Goal: Transaction & Acquisition: Purchase product/service

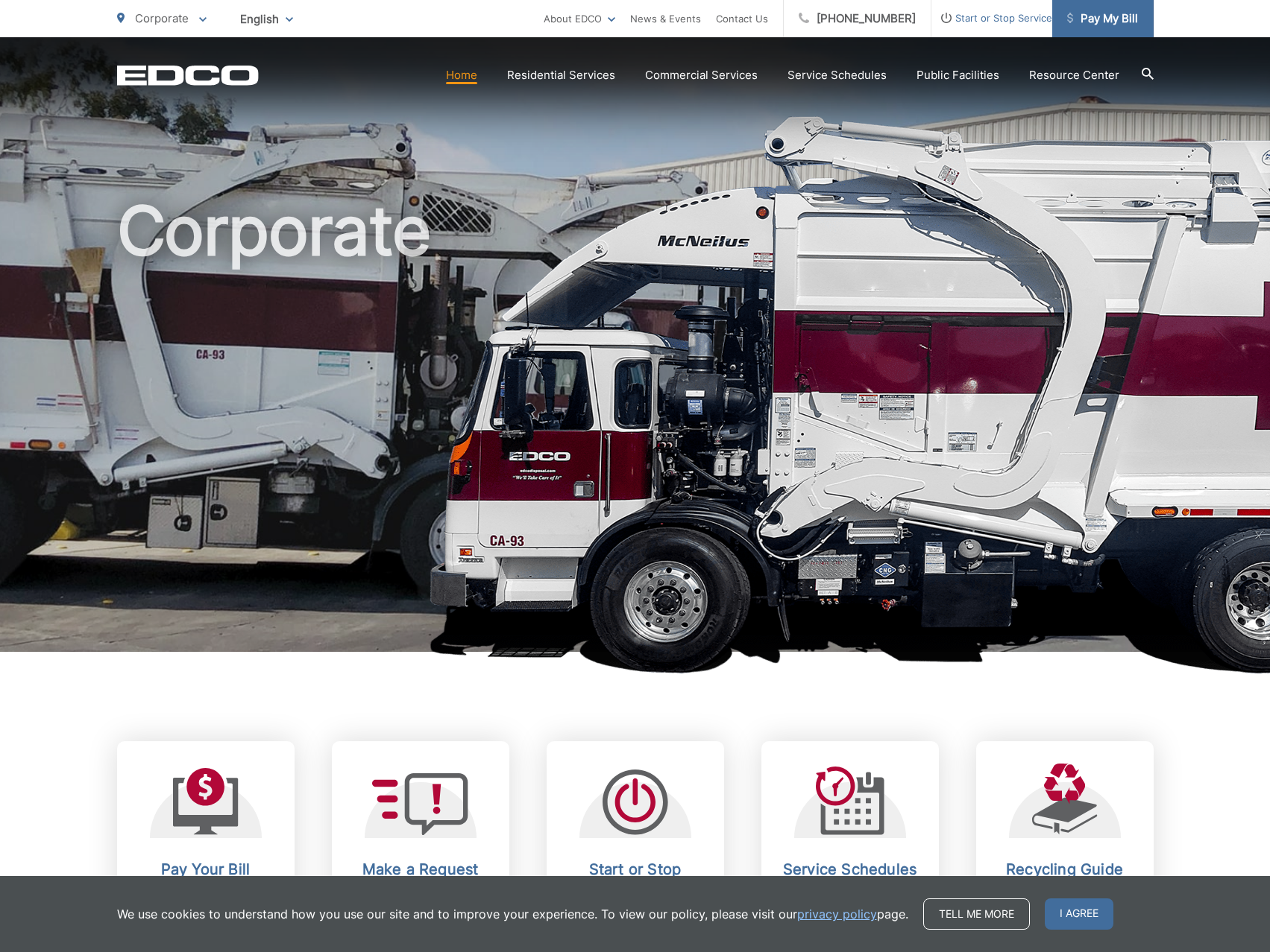
click at [1106, 7] on link "Pay My Bill" at bounding box center [1102, 18] width 101 height 38
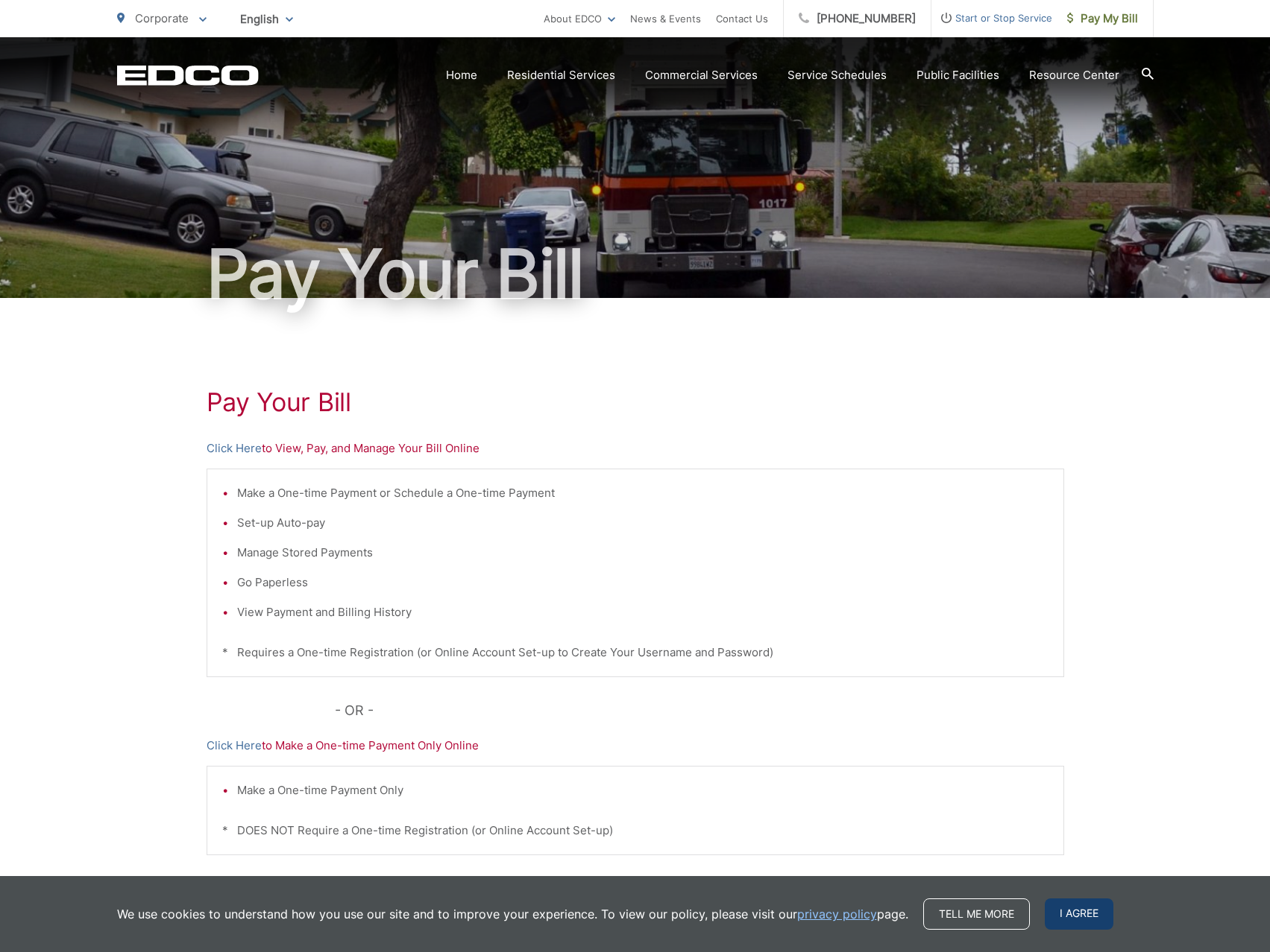
click at [1081, 916] on span "I agree" at bounding box center [1079, 914] width 69 height 31
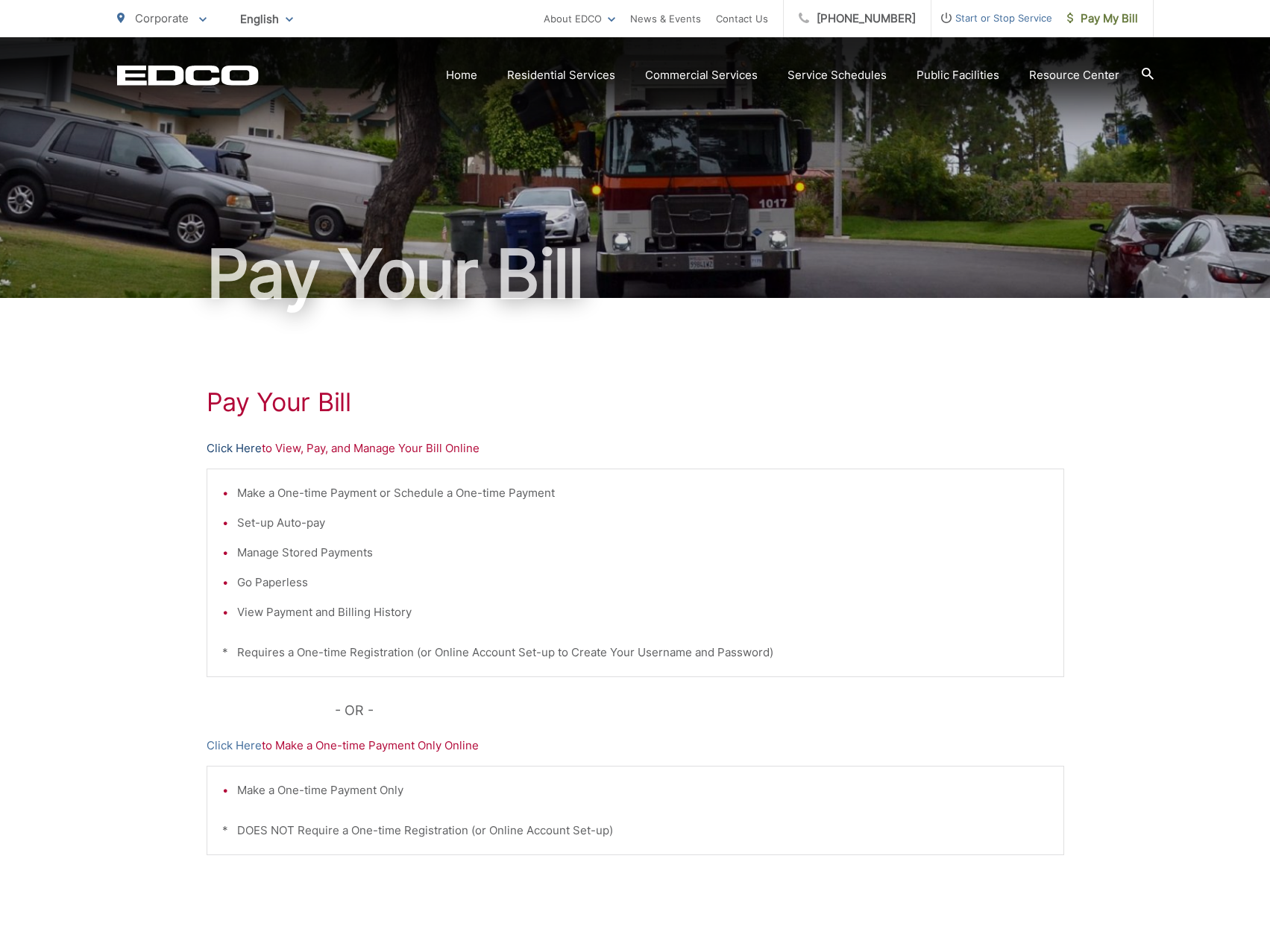
click at [224, 443] on link "Click Here" at bounding box center [234, 448] width 55 height 18
